Goal: Task Accomplishment & Management: Manage account settings

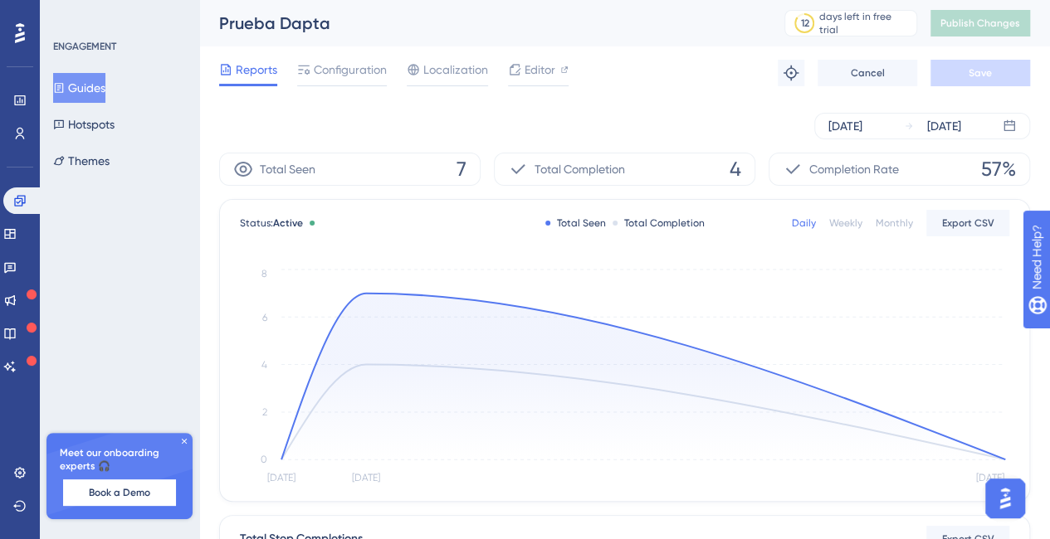
click at [569, 15] on div "Prueba Dapta" at bounding box center [481, 23] width 524 height 23
click at [17, 128] on icon at bounding box center [19, 133] width 13 height 13
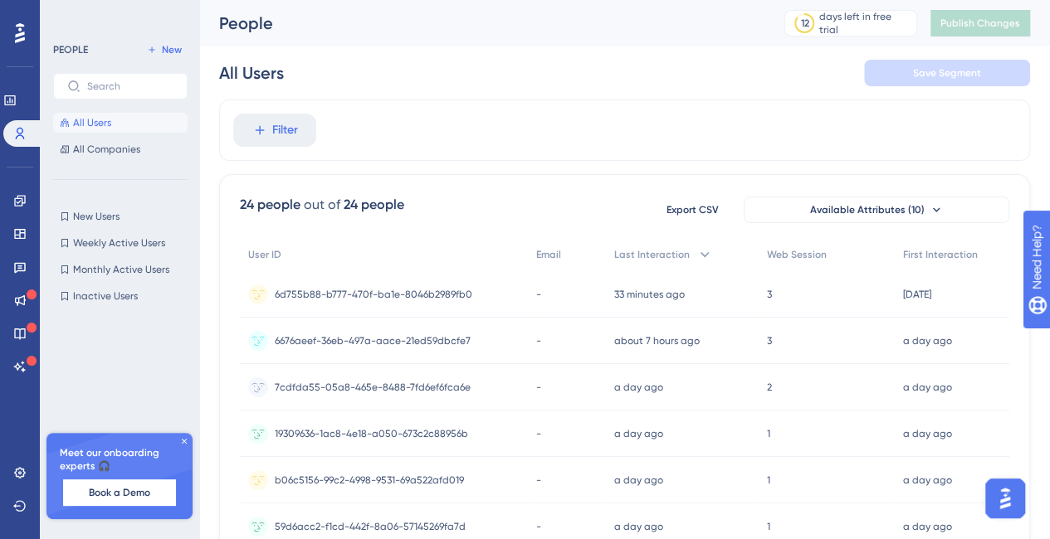
click at [611, 12] on div "People" at bounding box center [481, 23] width 524 height 23
click at [183, 441] on icon at bounding box center [184, 441] width 5 height 5
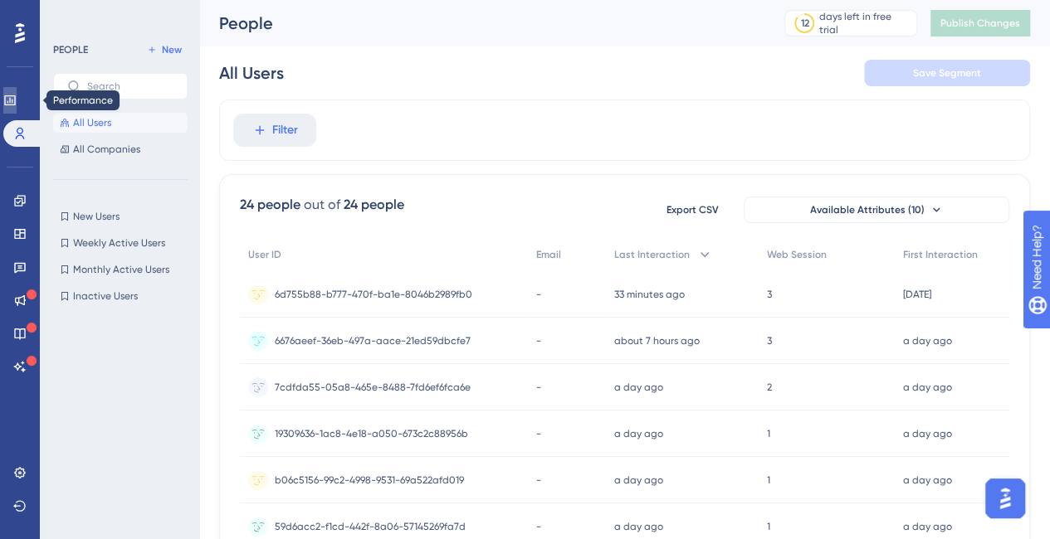
click at [17, 91] on link at bounding box center [9, 100] width 13 height 27
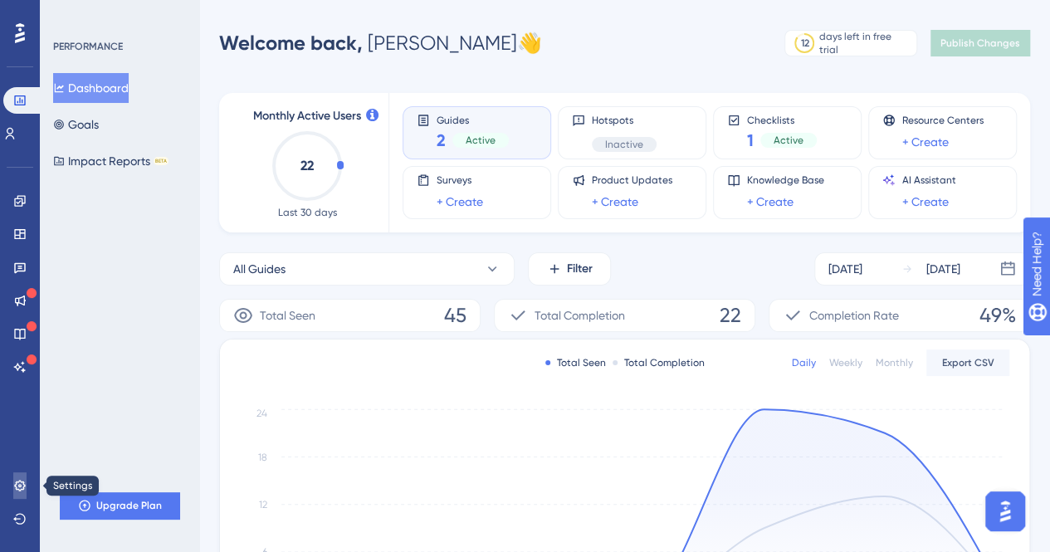
click at [27, 495] on link at bounding box center [19, 485] width 13 height 27
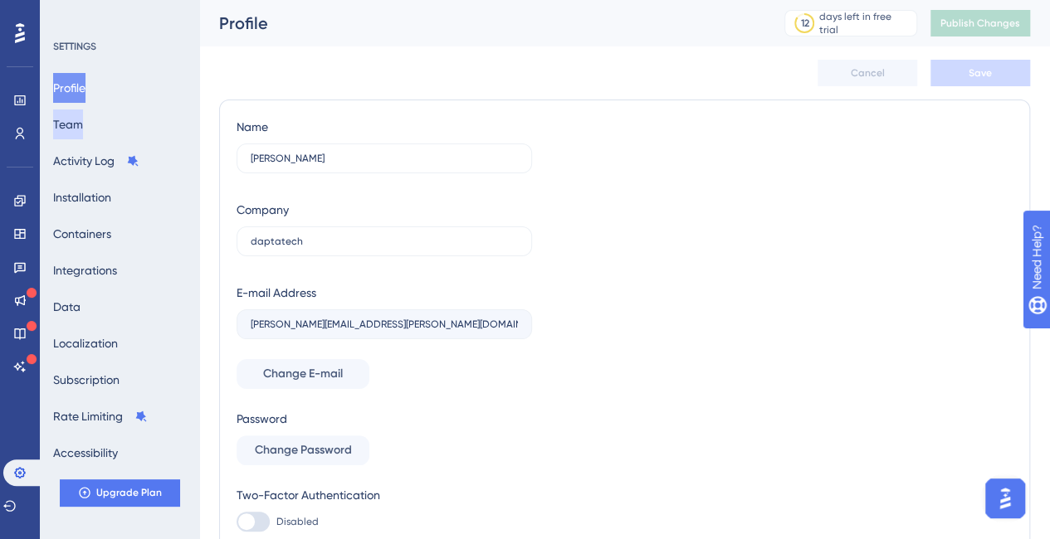
click at [83, 124] on button "Team" at bounding box center [68, 125] width 30 height 30
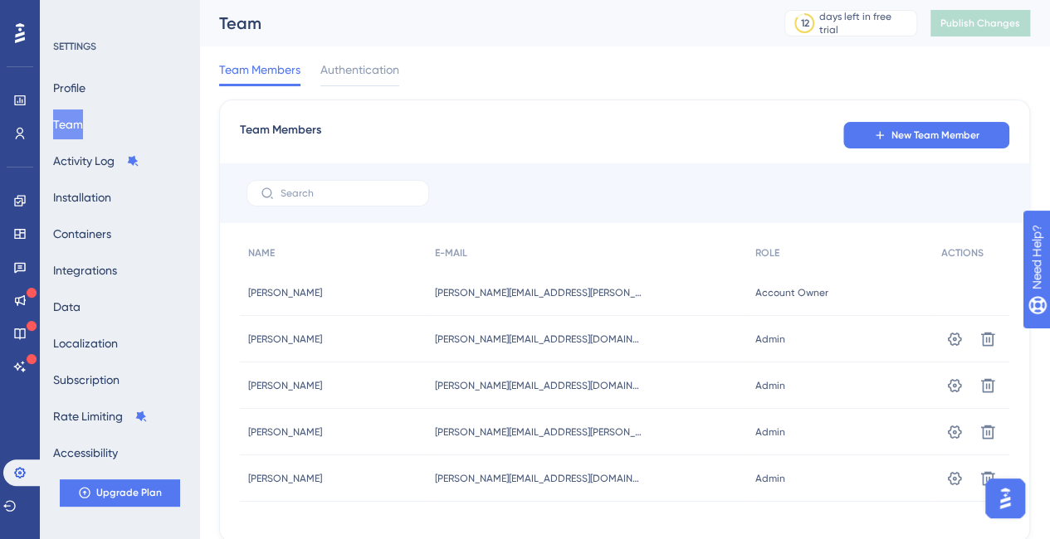
scroll to position [56, 0]
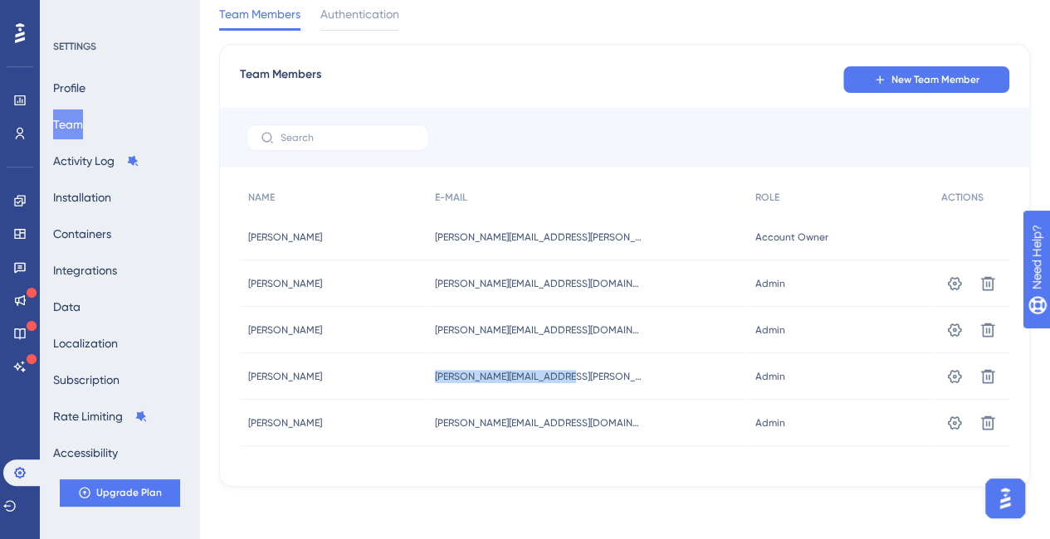
drag, startPoint x: 451, startPoint y: 378, endPoint x: 583, endPoint y: 377, distance: 131.1
click at [583, 377] on div "[PERSON_NAME][EMAIL_ADDRESS][PERSON_NAME][DOMAIN_NAME] [PERSON_NAME][DOMAIN_NAM…" at bounding box center [587, 377] width 320 height 46
click at [591, 377] on div "[PERSON_NAME][EMAIL_ADDRESS][PERSON_NAME][DOMAIN_NAME] [PERSON_NAME][DOMAIN_NAM…" at bounding box center [587, 377] width 320 height 46
click at [951, 377] on icon at bounding box center [954, 376] width 17 height 17
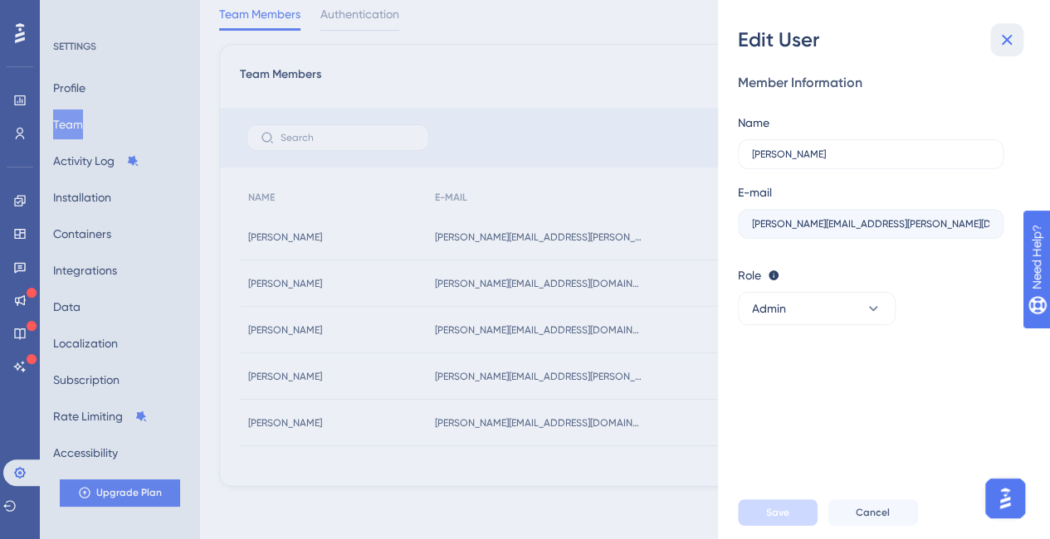
click at [1016, 36] on icon at bounding box center [1007, 40] width 20 height 20
